Goal: Information Seeking & Learning: Learn about a topic

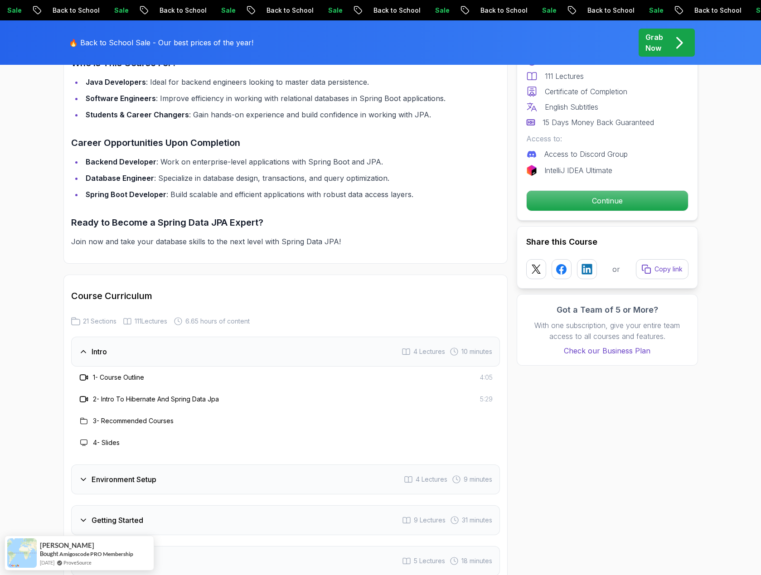
scroll to position [906, 0]
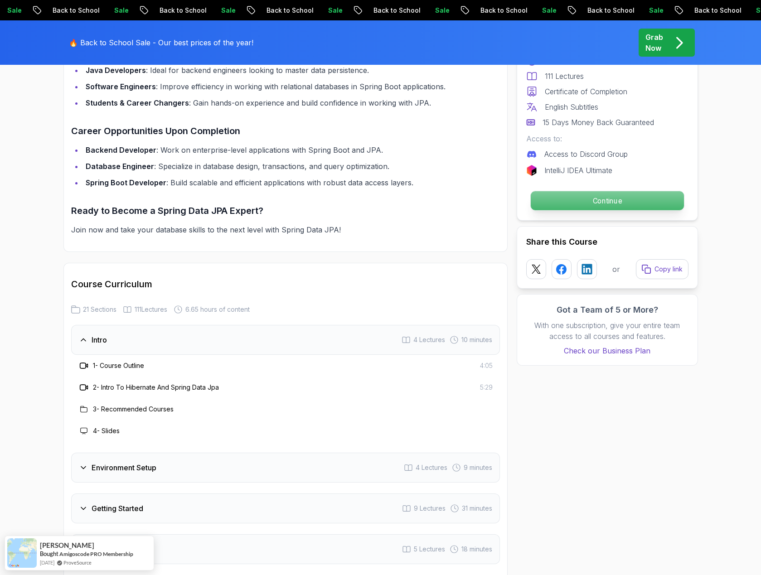
click at [590, 197] on p "Continue" at bounding box center [606, 200] width 153 height 19
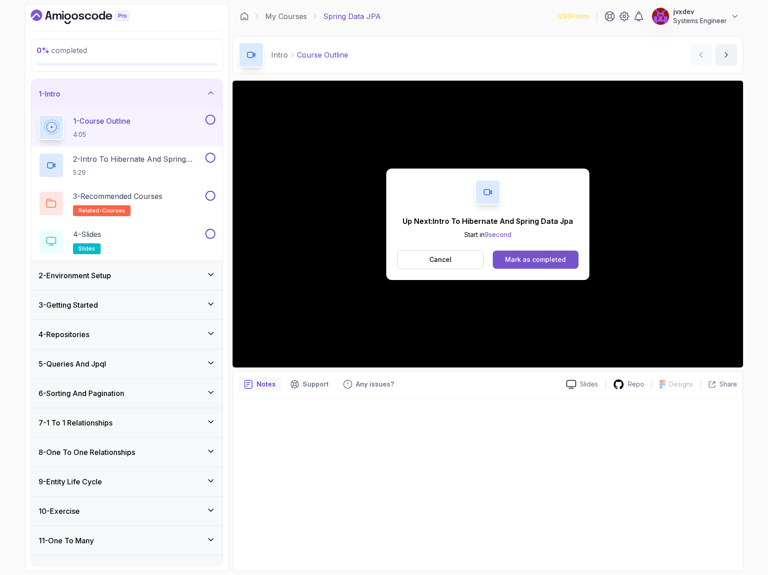
click at [544, 261] on div "Mark as completed" at bounding box center [535, 259] width 61 height 9
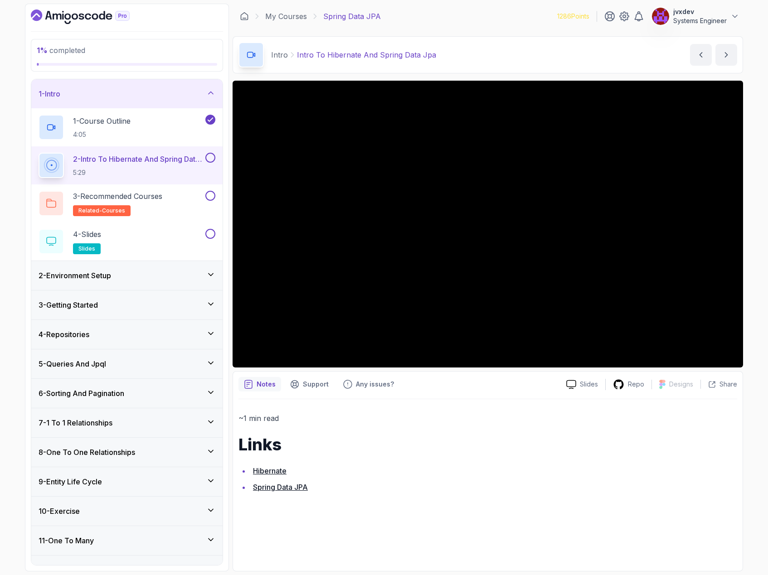
click at [569, 455] on div "~1 min read Links Hibernate Spring Data JPA" at bounding box center [487, 453] width 498 height 82
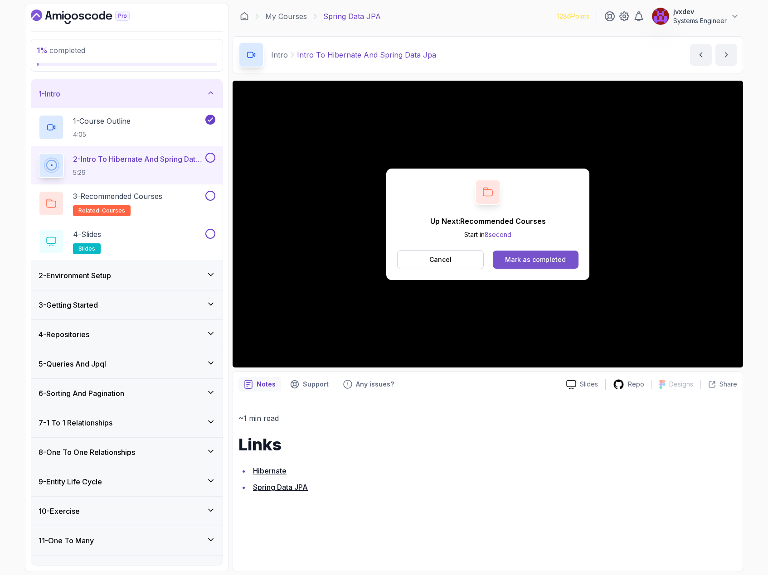
click at [538, 258] on div "Mark as completed" at bounding box center [535, 259] width 61 height 9
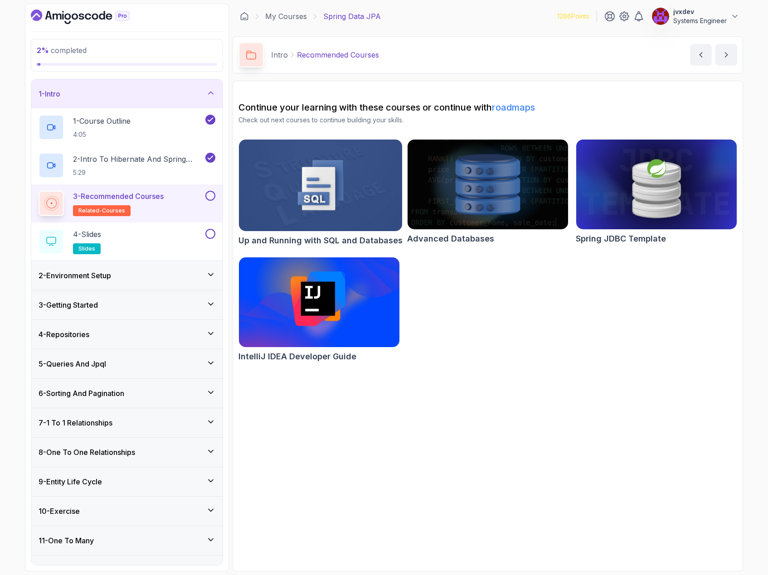
click at [207, 196] on button at bounding box center [210, 196] width 10 height 10
click at [178, 239] on div "4 - Slides slides" at bounding box center [121, 241] width 165 height 25
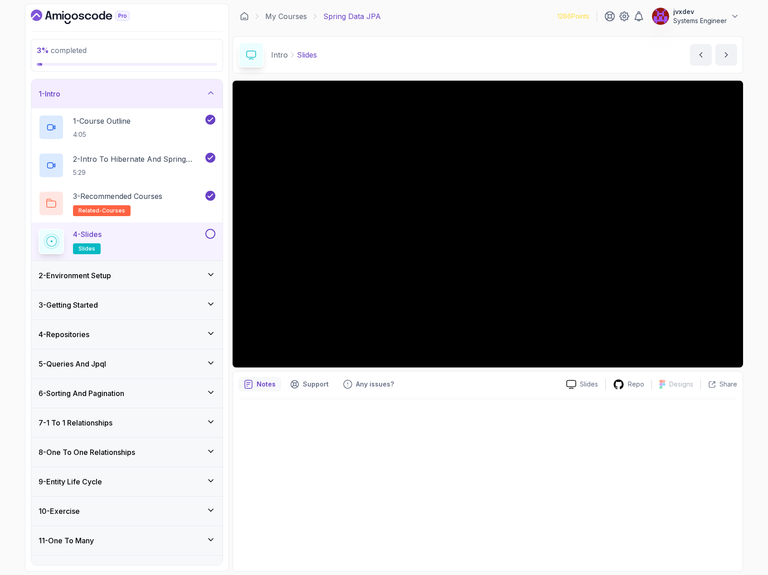
click at [209, 235] on button at bounding box center [210, 234] width 10 height 10
click at [209, 275] on icon at bounding box center [210, 274] width 9 height 9
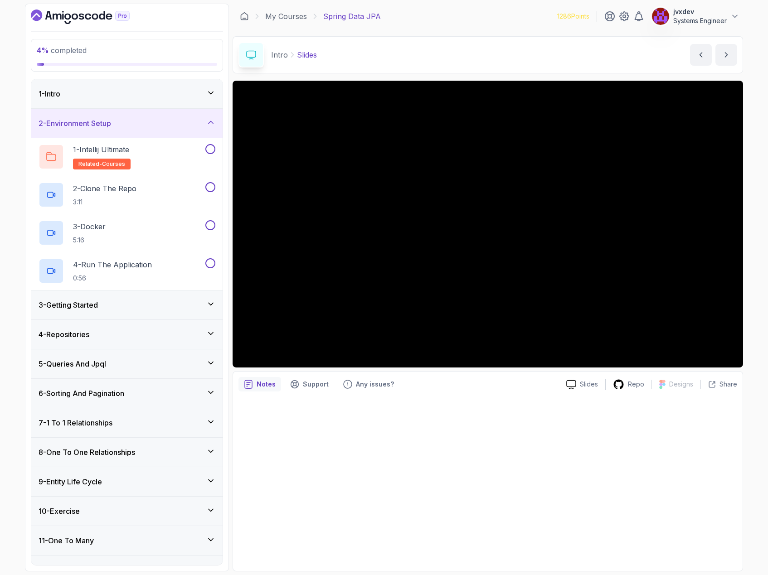
click at [206, 99] on div "1 - Intro" at bounding box center [127, 93] width 177 height 11
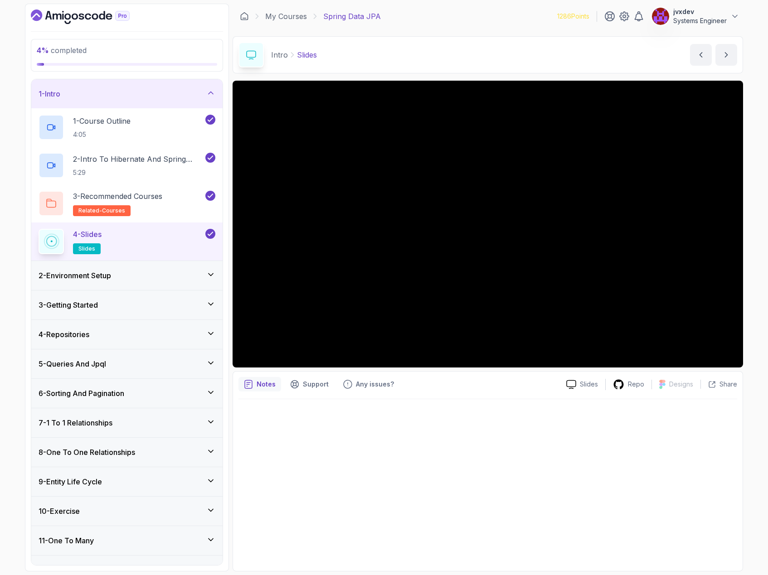
click at [215, 277] on div "2 - Environment Setup" at bounding box center [126, 275] width 191 height 29
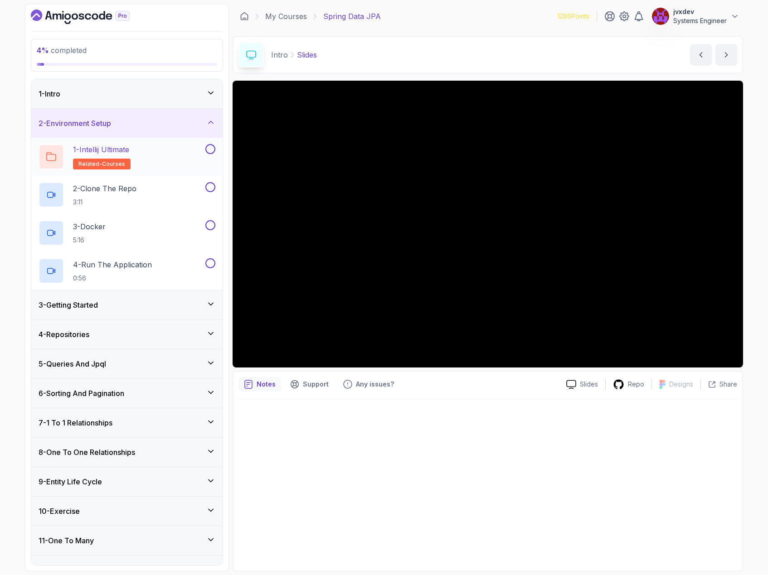
click at [161, 155] on div "1 - Intellij Ultimate related-courses" at bounding box center [121, 156] width 165 height 25
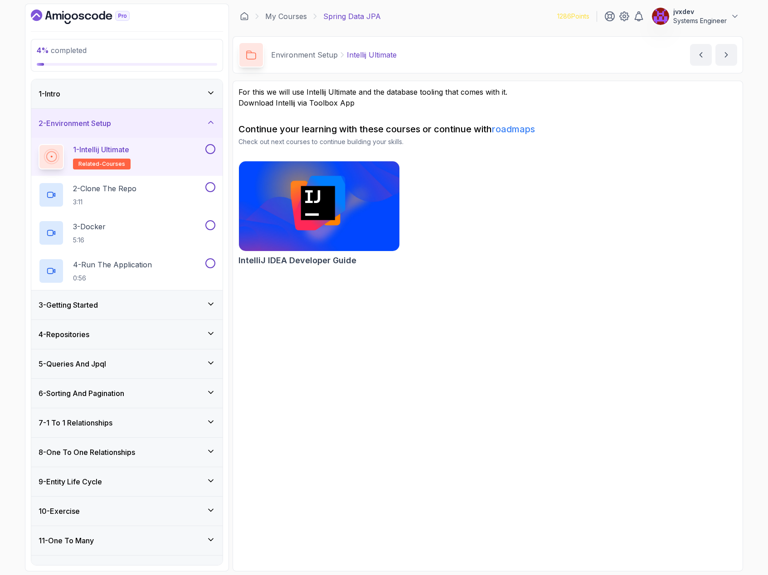
click at [211, 148] on button at bounding box center [210, 149] width 10 height 10
click at [165, 192] on div "2 - Clone The Repo 3:11" at bounding box center [121, 194] width 165 height 25
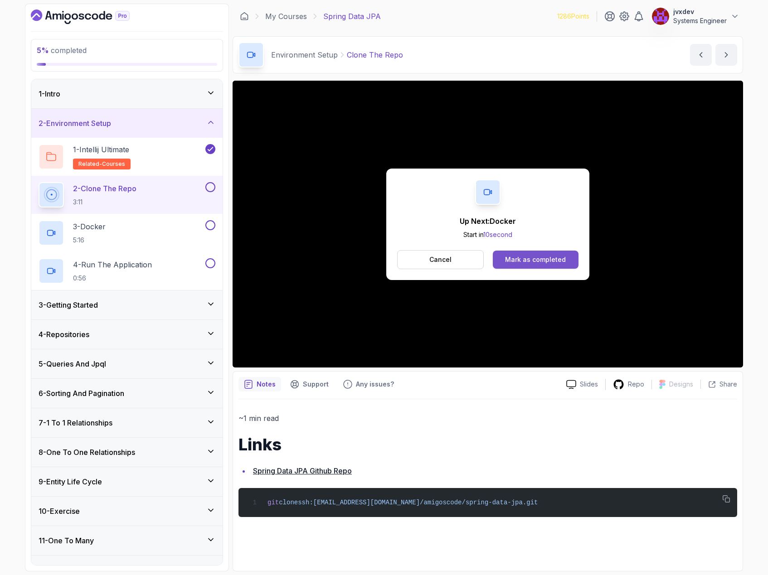
click at [538, 265] on button "Mark as completed" at bounding box center [536, 260] width 86 height 18
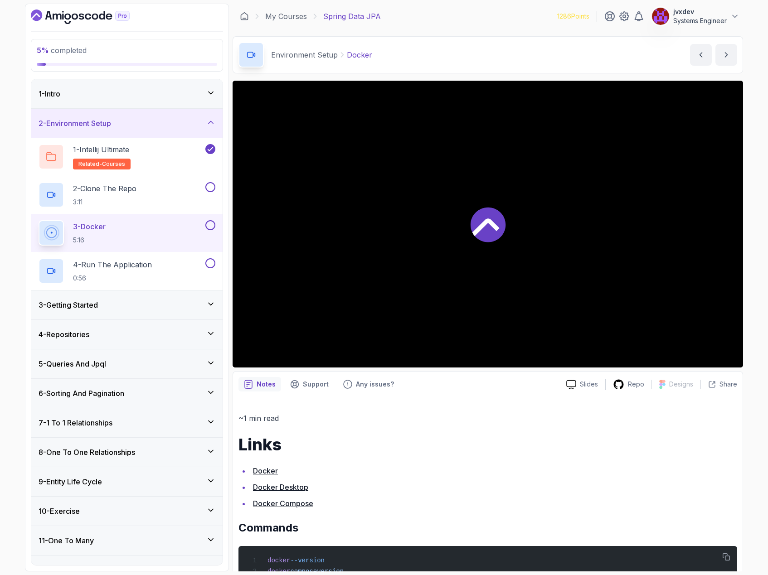
scroll to position [45, 0]
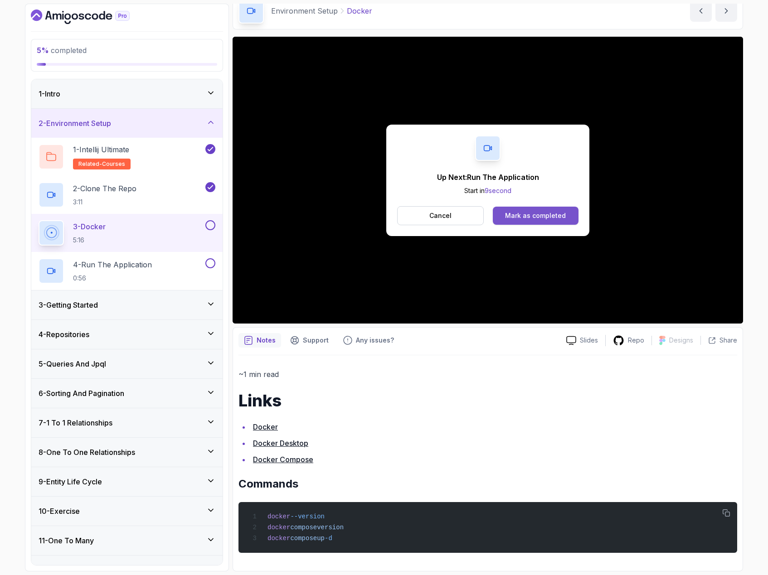
click at [533, 211] on div "Mark as completed" at bounding box center [535, 215] width 61 height 9
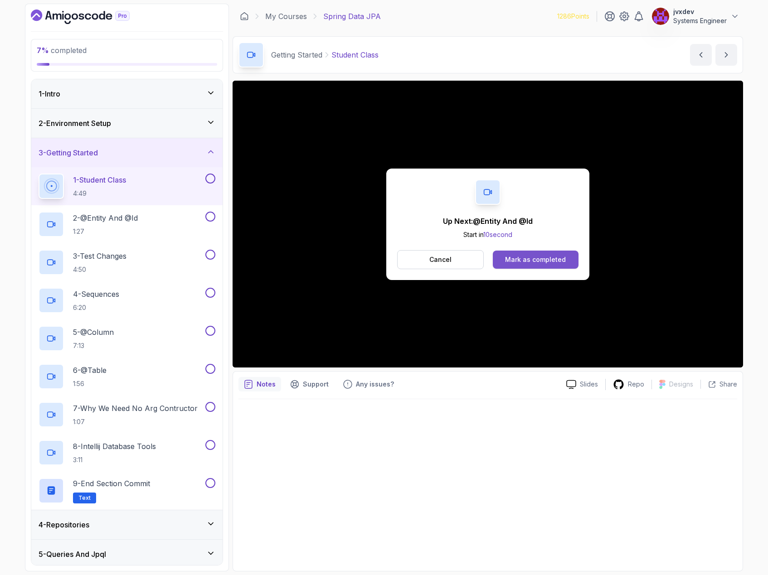
click at [546, 265] on button "Mark as completed" at bounding box center [536, 260] width 86 height 18
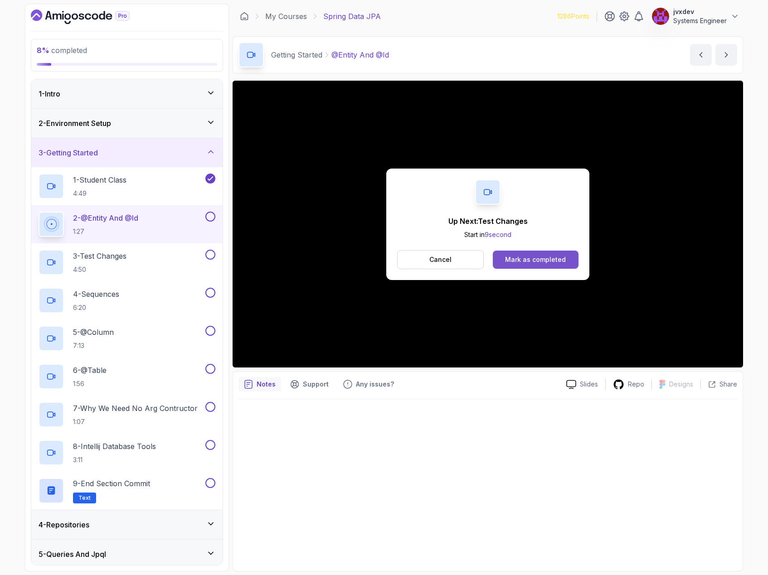
click at [538, 264] on div "Mark as completed" at bounding box center [535, 259] width 61 height 9
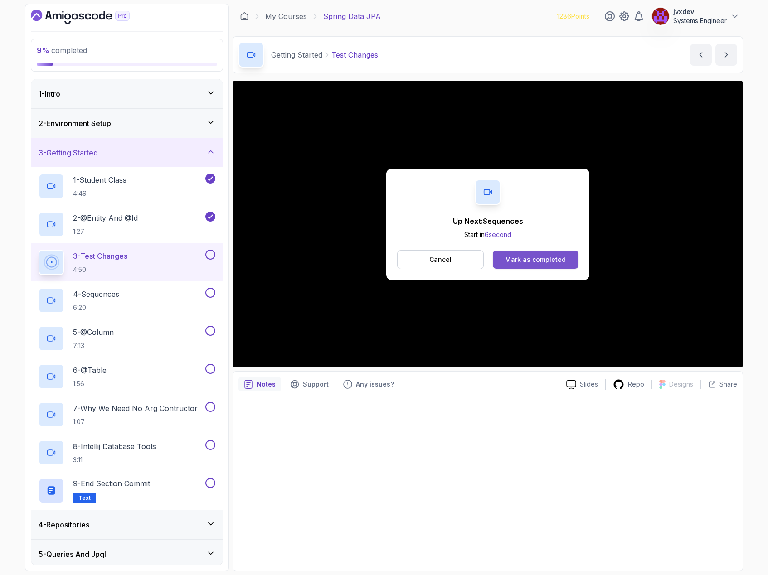
click at [543, 262] on div "Mark as completed" at bounding box center [535, 259] width 61 height 9
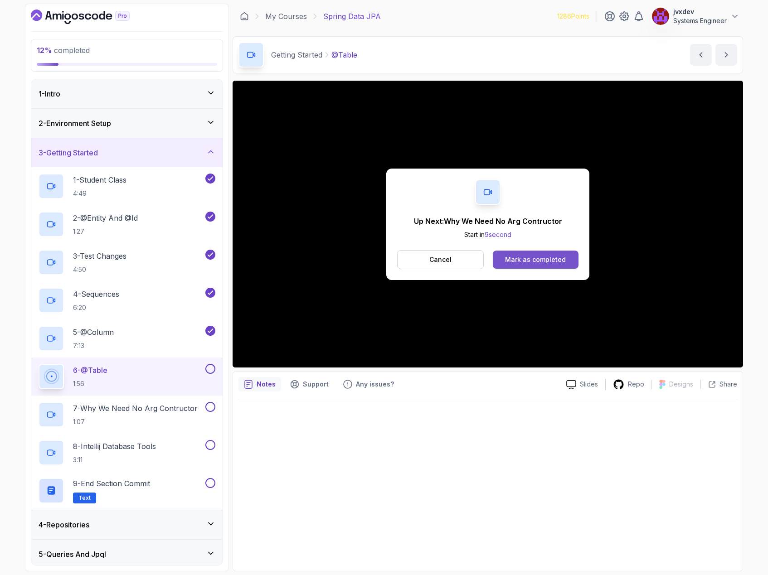
click at [544, 263] on div "Mark as completed" at bounding box center [535, 259] width 61 height 9
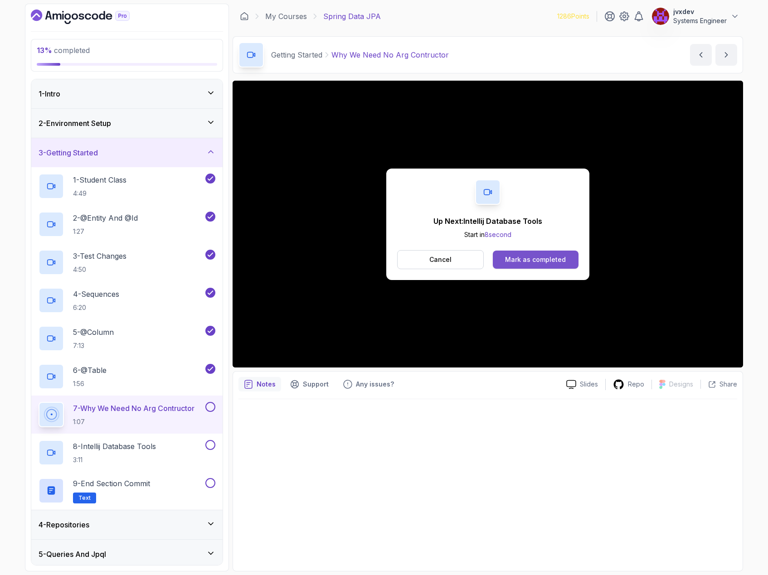
click at [529, 261] on div "Mark as completed" at bounding box center [535, 259] width 61 height 9
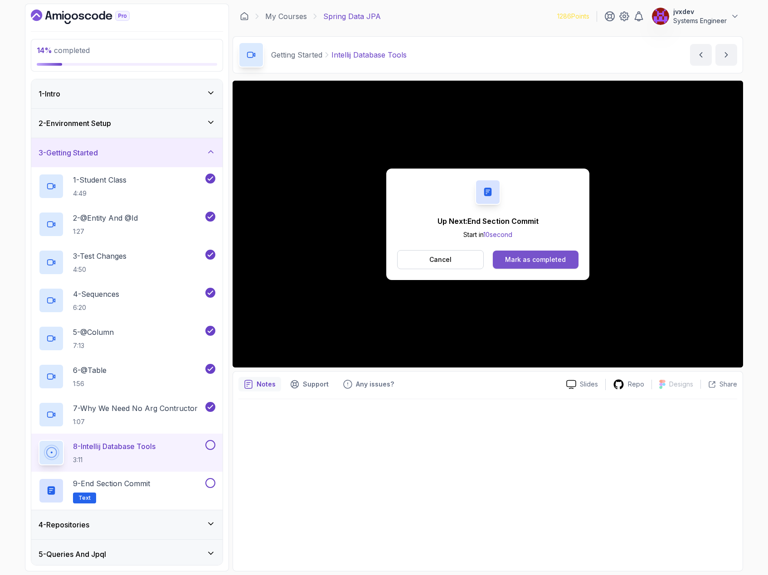
click at [532, 262] on div "Mark as completed" at bounding box center [535, 259] width 61 height 9
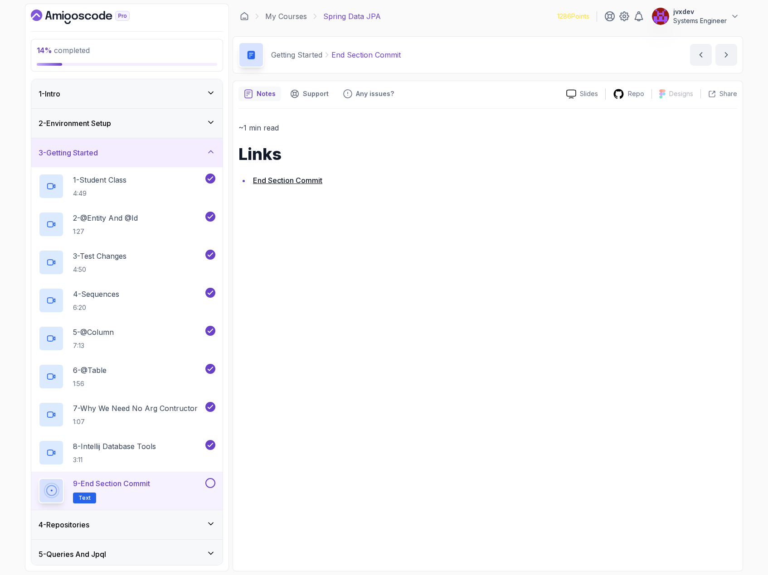
click at [206, 481] on button at bounding box center [210, 483] width 10 height 10
click at [136, 521] on div "4 - Repositories" at bounding box center [127, 524] width 177 height 11
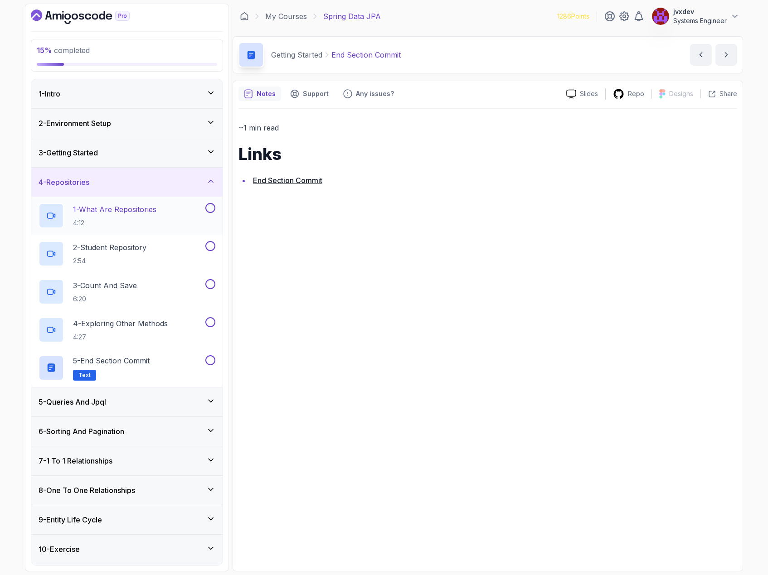
click at [182, 210] on div "1 - What Are Repositories 4:12" at bounding box center [121, 215] width 165 height 25
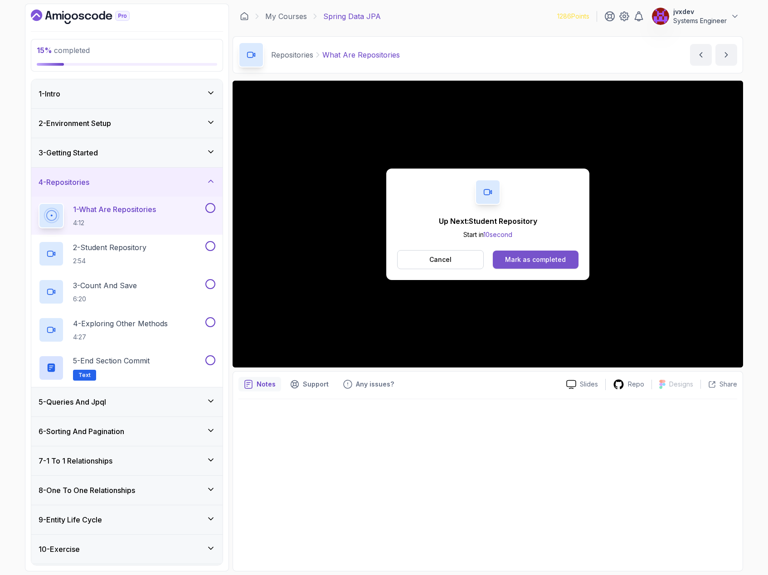
click at [551, 261] on div "Mark as completed" at bounding box center [535, 259] width 61 height 9
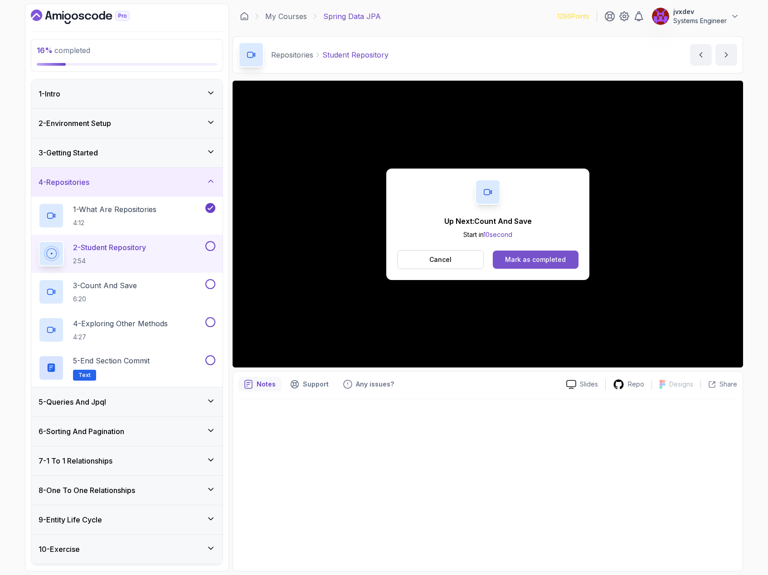
click at [562, 268] on button "Mark as completed" at bounding box center [536, 260] width 86 height 18
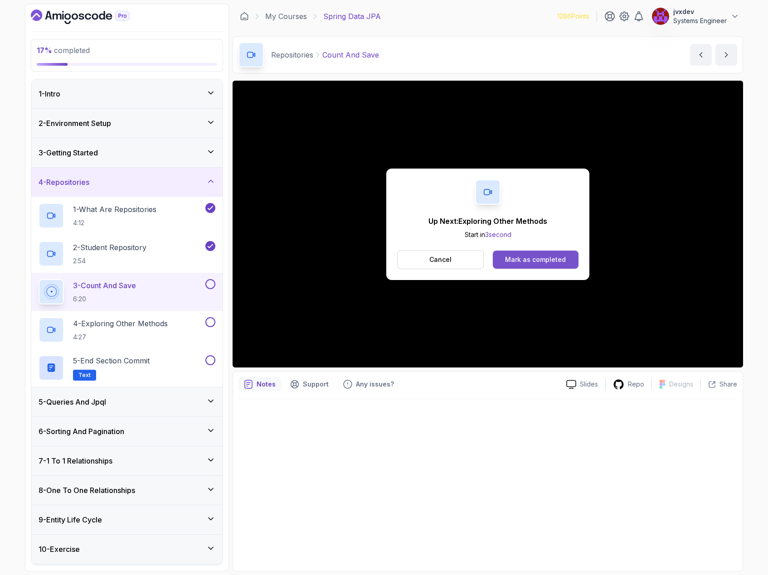
click at [555, 254] on button "Mark as completed" at bounding box center [536, 260] width 86 height 18
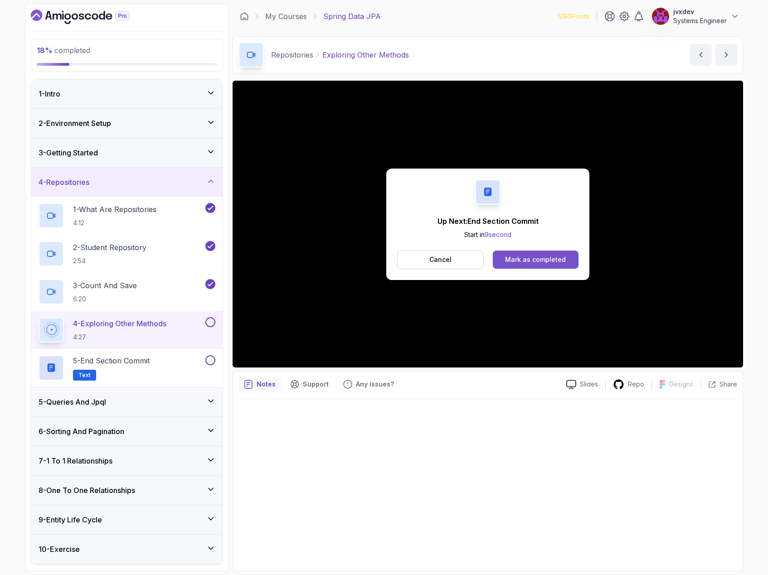
click at [544, 258] on div "Mark as completed" at bounding box center [535, 259] width 61 height 9
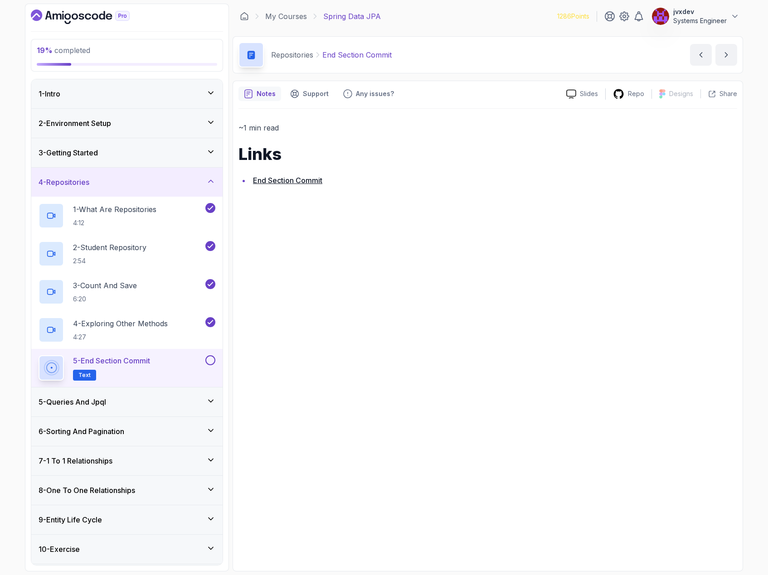
click at [211, 363] on button at bounding box center [210, 360] width 10 height 10
click at [211, 401] on icon at bounding box center [210, 401] width 9 height 9
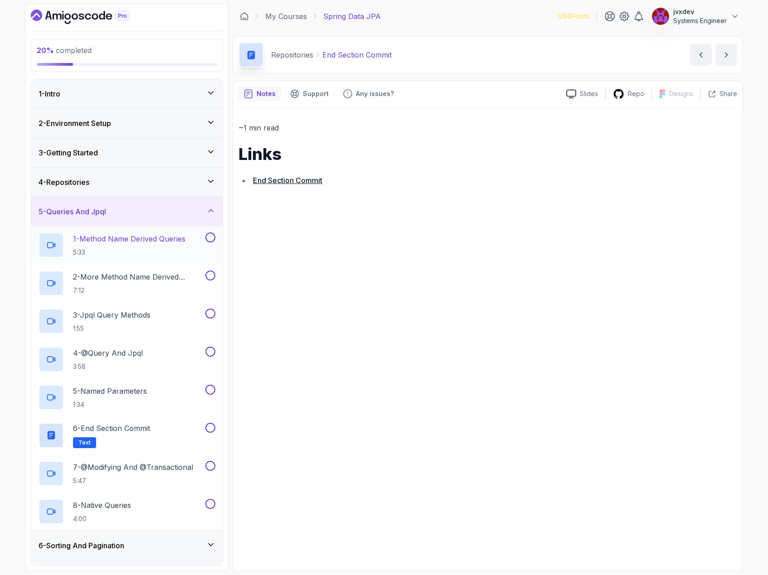
click at [191, 241] on div "1 - Method Name Derived Queries 5:33" at bounding box center [121, 244] width 165 height 25
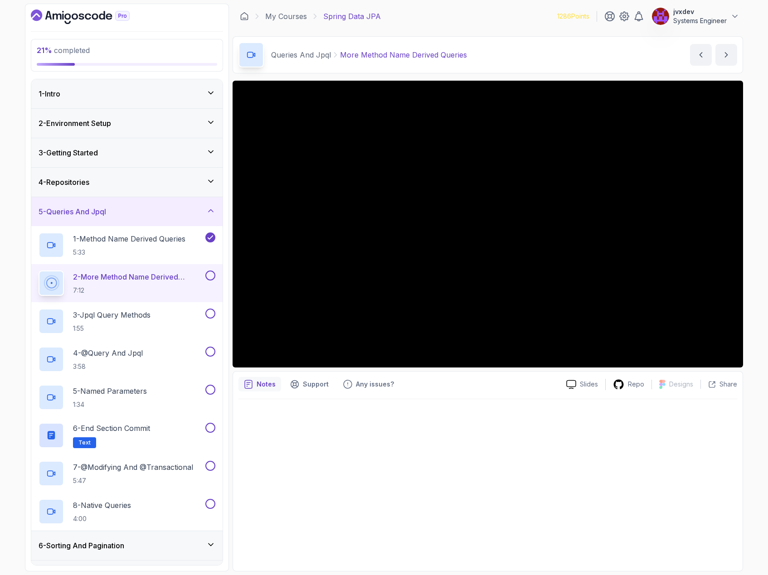
click at [547, 442] on div at bounding box center [487, 482] width 498 height 166
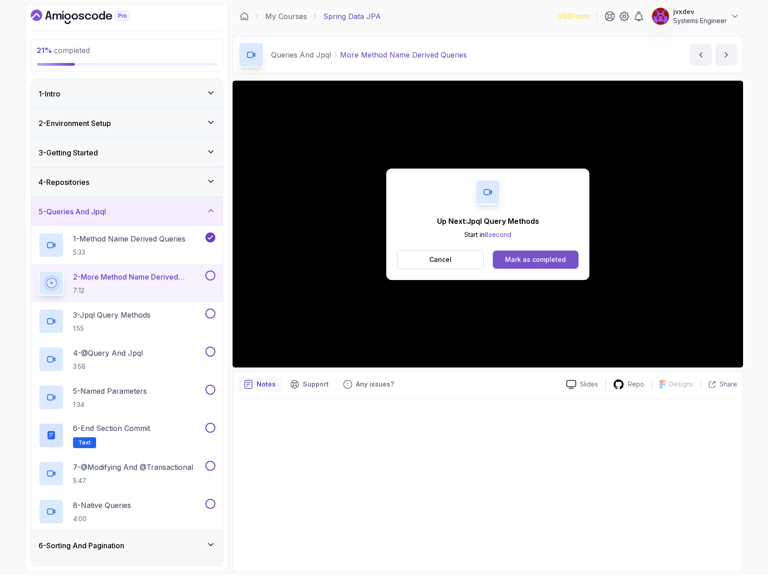
click at [547, 256] on div "Mark as completed" at bounding box center [535, 259] width 61 height 9
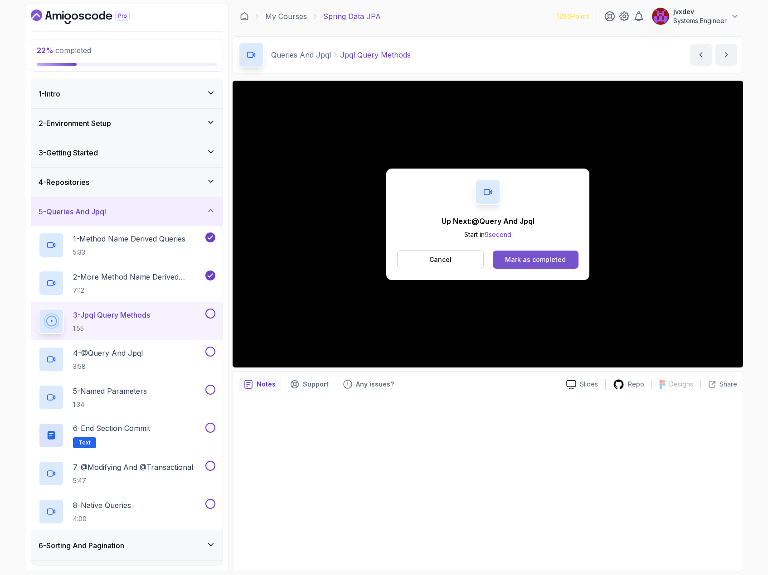
click at [558, 264] on div "Mark as completed" at bounding box center [535, 259] width 61 height 9
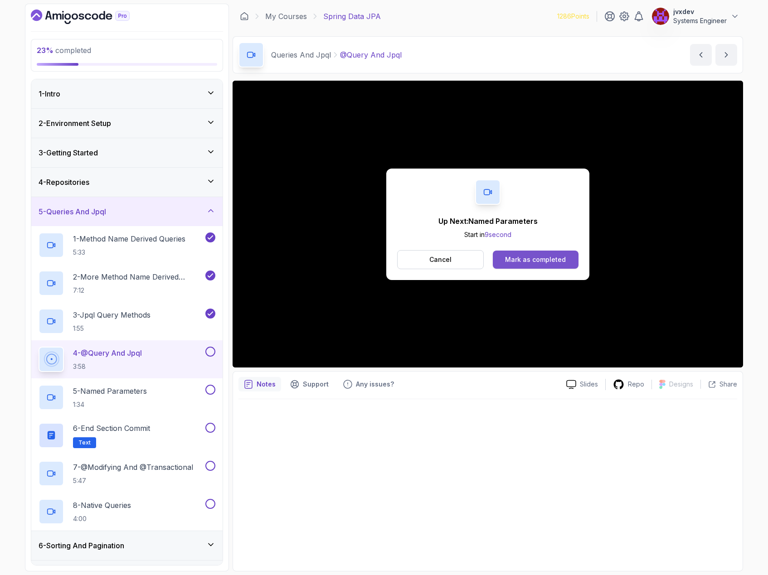
click at [550, 261] on div "Mark as completed" at bounding box center [535, 259] width 61 height 9
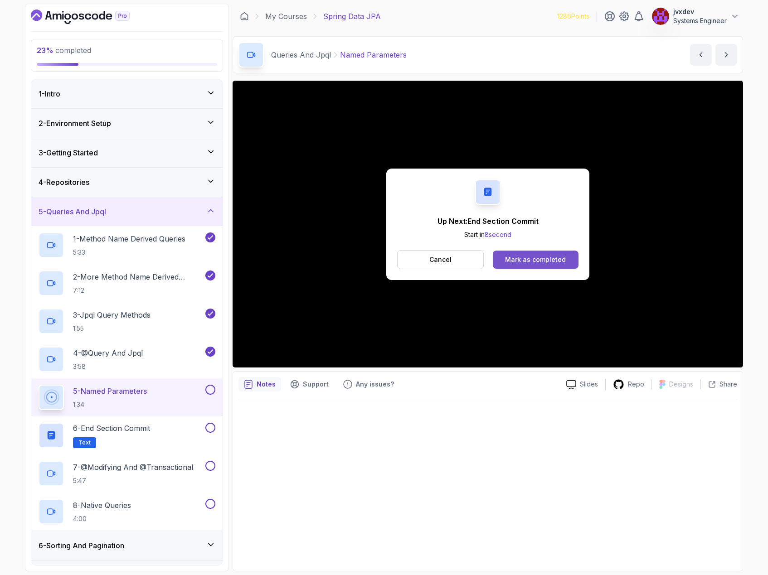
click at [534, 260] on div "Mark as completed" at bounding box center [535, 259] width 61 height 9
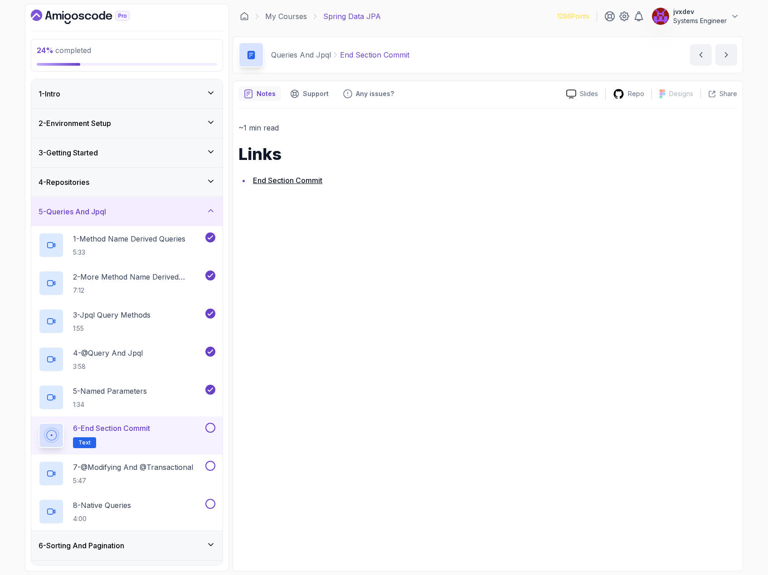
click at [211, 424] on button at bounding box center [210, 428] width 10 height 10
click at [178, 470] on p "7 - @Modifying And @Transactional" at bounding box center [133, 467] width 120 height 11
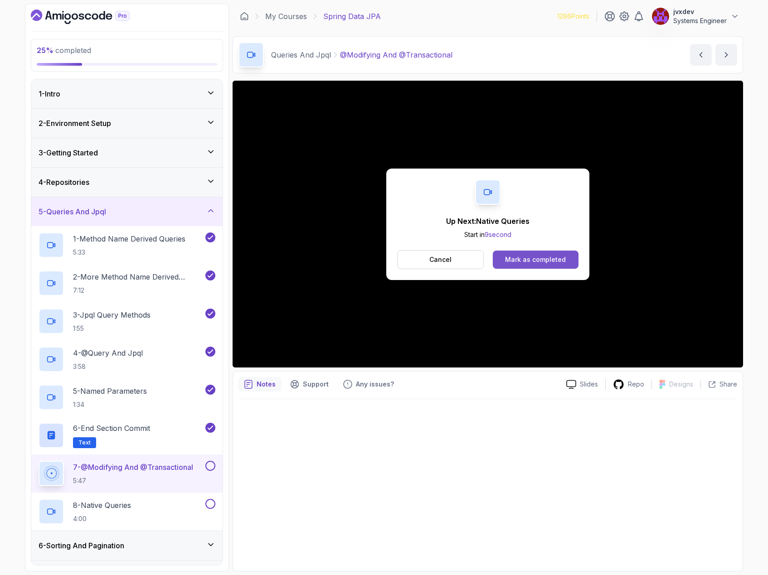
click at [549, 258] on div "Mark as completed" at bounding box center [535, 259] width 61 height 9
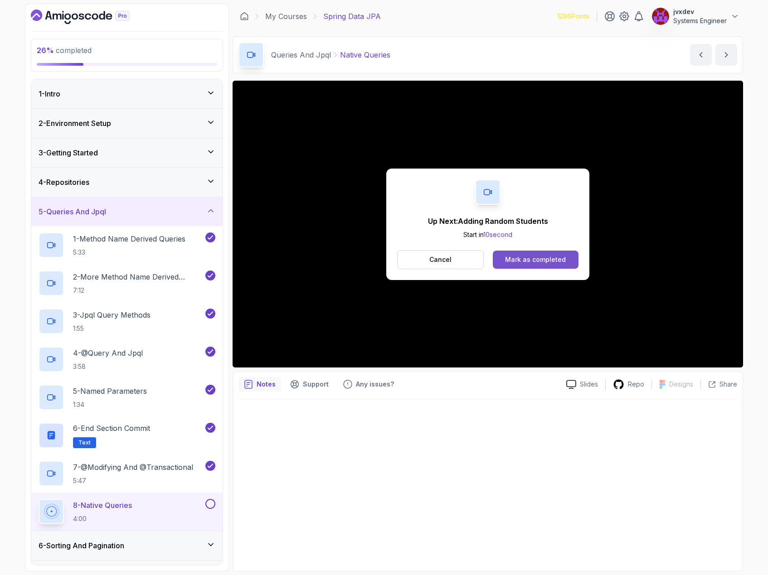
click at [551, 256] on div "Mark as completed" at bounding box center [535, 259] width 61 height 9
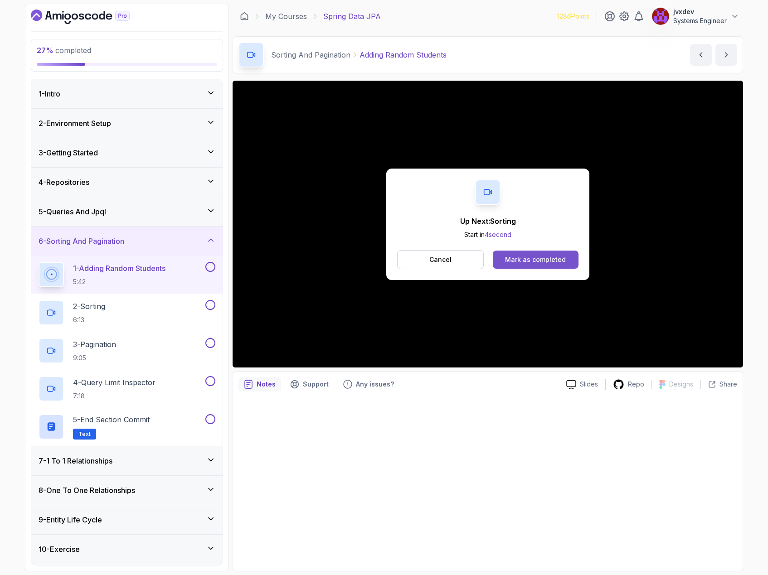
click at [546, 254] on button "Mark as completed" at bounding box center [536, 260] width 86 height 18
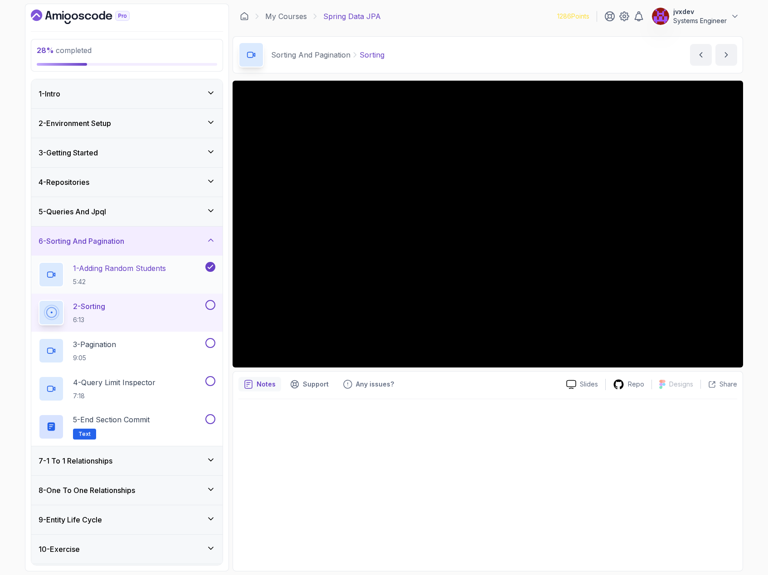
click at [176, 278] on div "1 - Adding Random Students 5:42" at bounding box center [121, 274] width 165 height 25
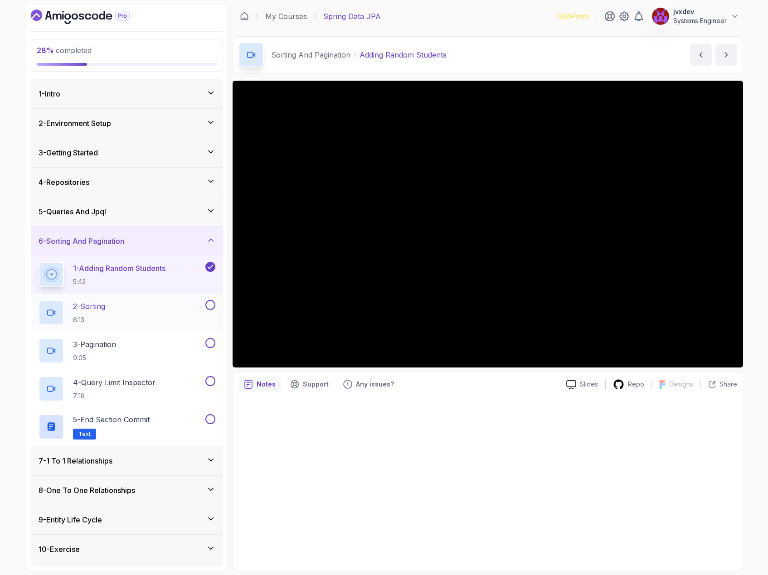
click at [171, 305] on div "2 - Sorting 6:13" at bounding box center [121, 312] width 165 height 25
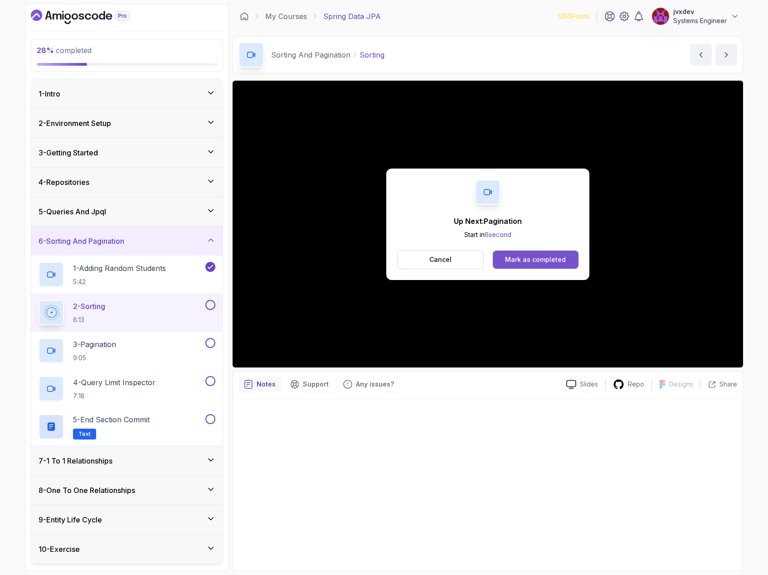
click at [547, 253] on button "Mark as completed" at bounding box center [536, 260] width 86 height 18
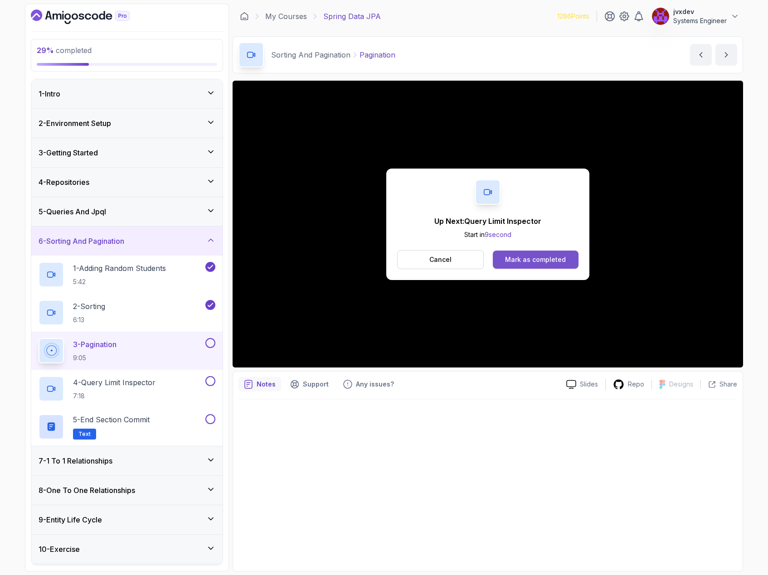
click at [511, 262] on div "Mark as completed" at bounding box center [535, 259] width 61 height 9
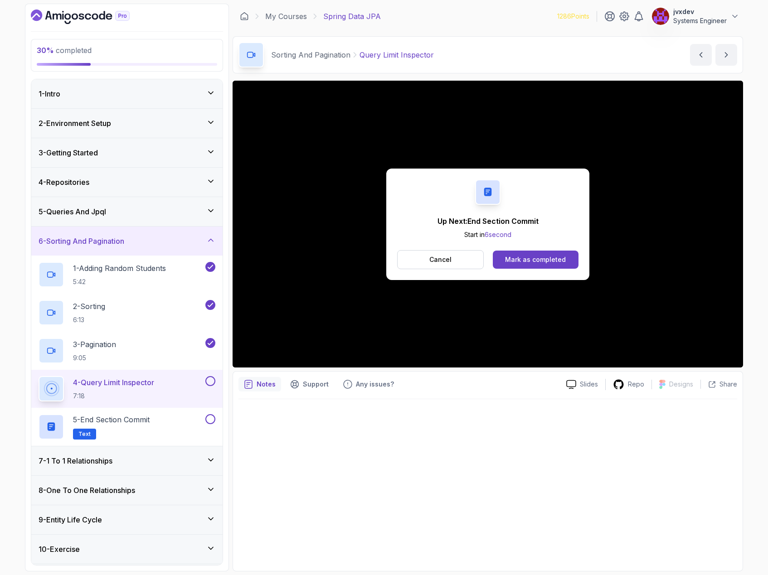
click at [543, 258] on div "Mark as completed" at bounding box center [535, 259] width 61 height 9
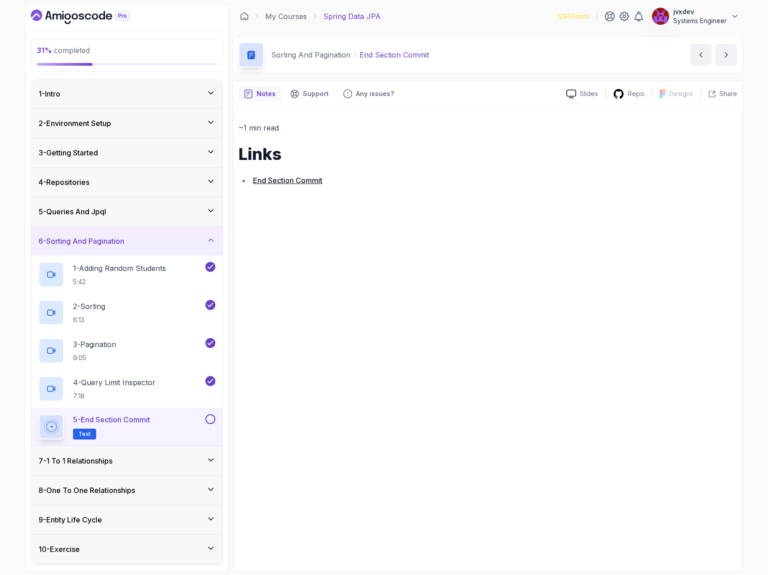
click at [213, 420] on button at bounding box center [210, 419] width 10 height 10
click at [156, 459] on div "7 - 1 To 1 Relationships" at bounding box center [127, 460] width 177 height 11
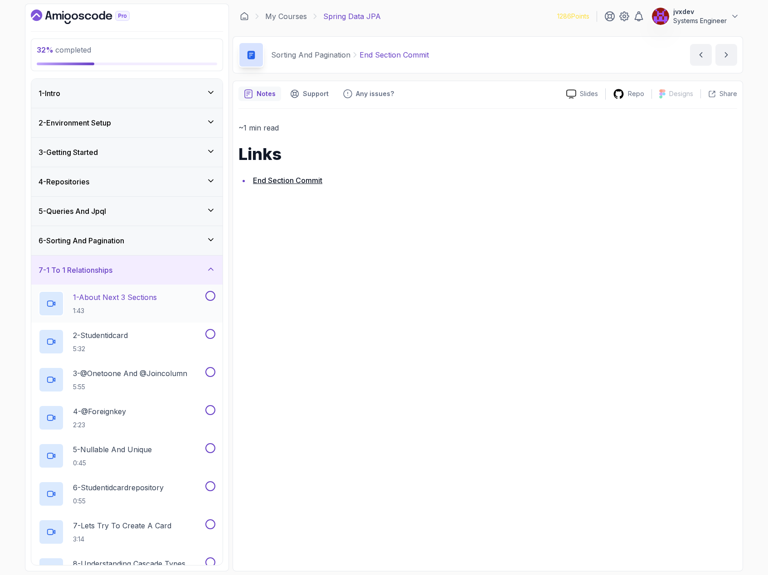
click at [165, 298] on div "1 - About Next 3 Sections 1:43" at bounding box center [121, 303] width 165 height 25
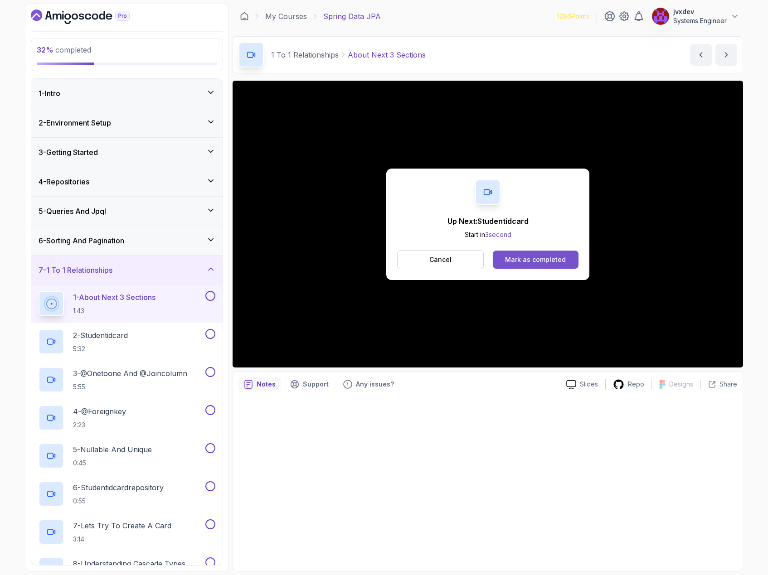
click at [538, 261] on div "Mark as completed" at bounding box center [535, 259] width 61 height 9
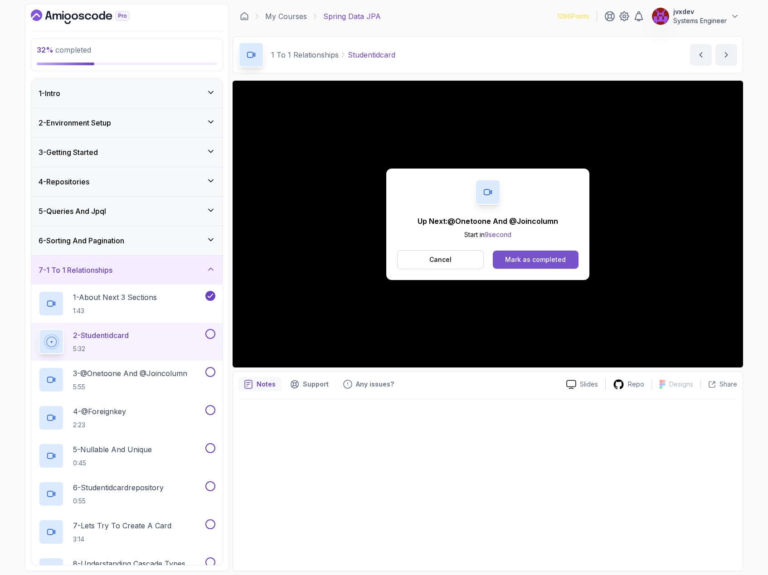
click at [522, 261] on div "Mark as completed" at bounding box center [535, 259] width 61 height 9
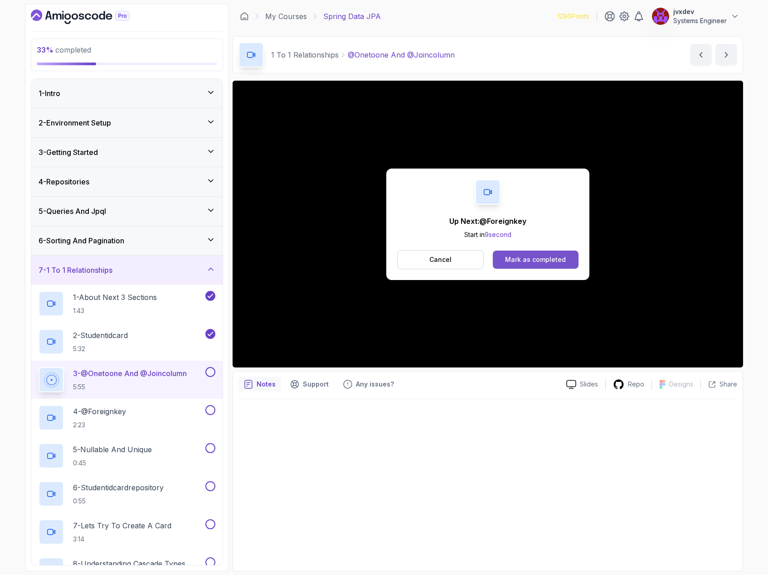
click at [519, 260] on div "Mark as completed" at bounding box center [535, 259] width 61 height 9
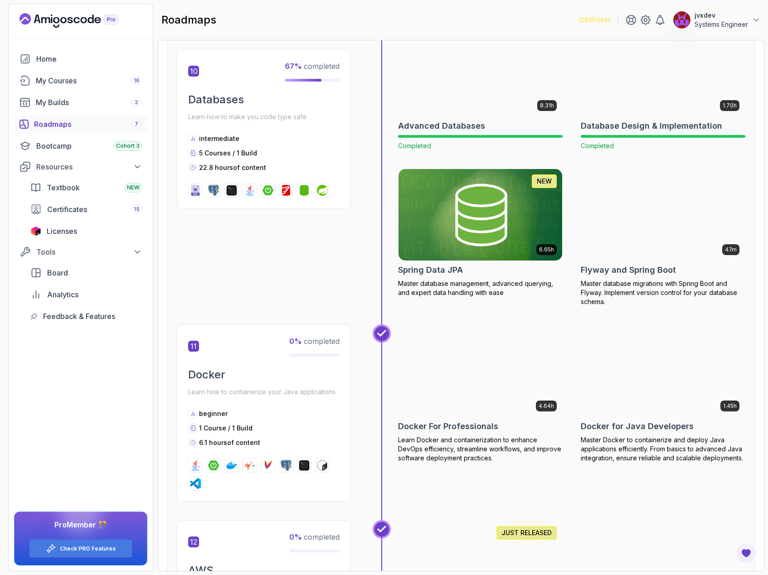
scroll to position [2175, 0]
